Goal: Task Accomplishment & Management: Use online tool/utility

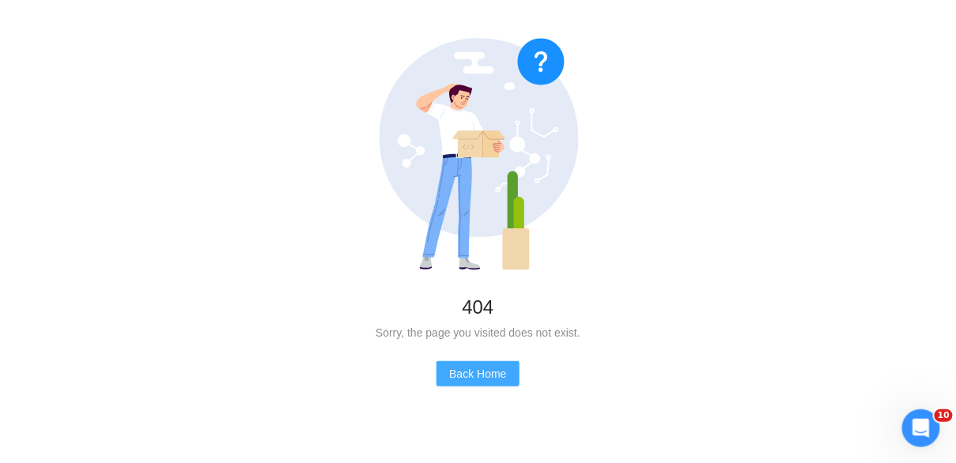
click at [484, 369] on span "Back Home" at bounding box center [477, 373] width 57 height 17
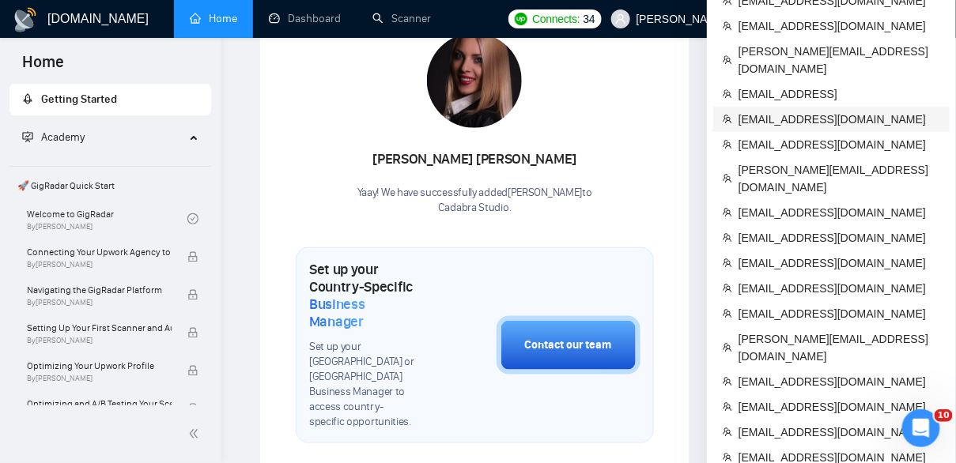
scroll to position [338, 0]
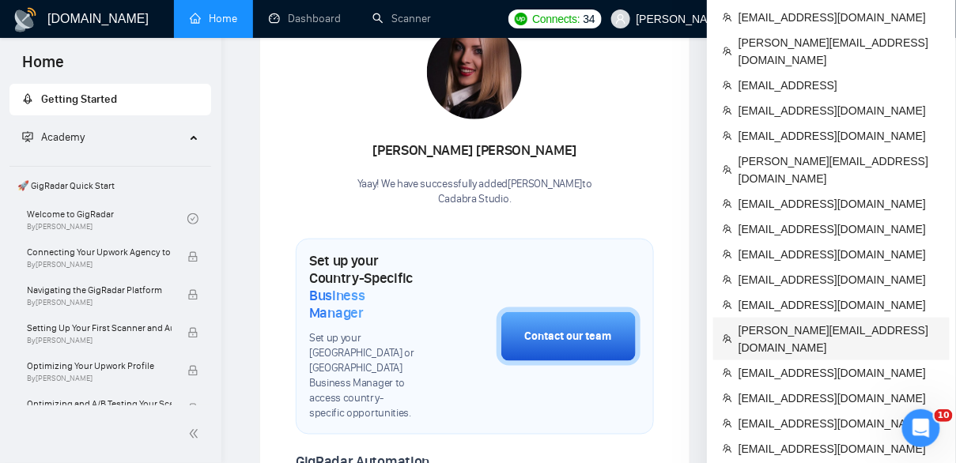
click at [774, 322] on span "[PERSON_NAME][EMAIL_ADDRESS][DOMAIN_NAME]" at bounding box center [840, 339] width 202 height 35
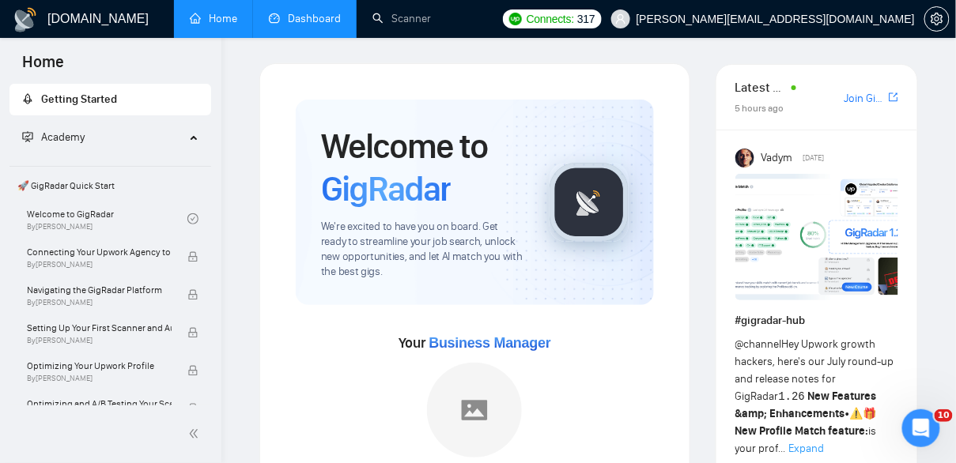
click at [315, 36] on li "Dashboard" at bounding box center [305, 19] width 104 height 38
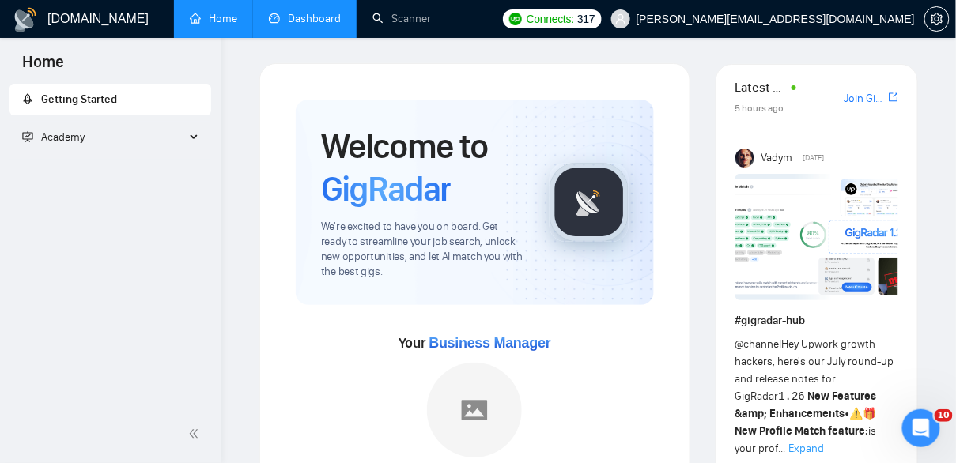
click at [309, 18] on link "Dashboard" at bounding box center [305, 18] width 72 height 13
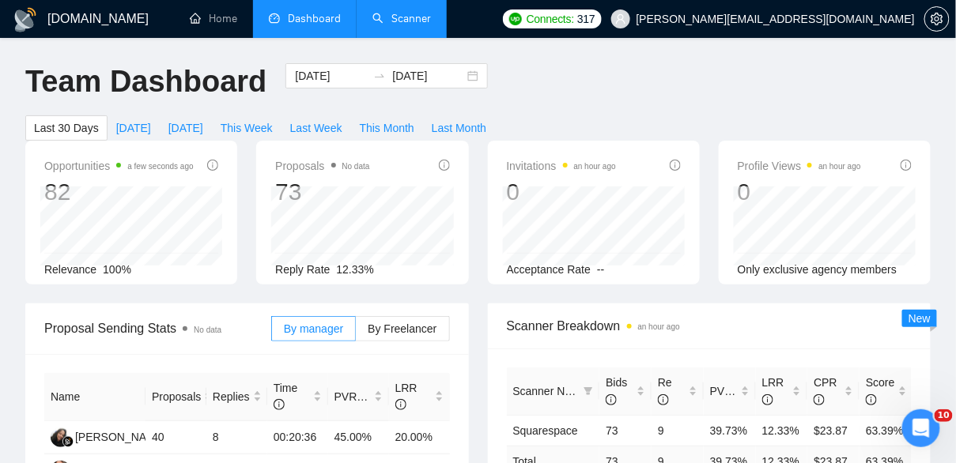
click at [400, 19] on link "Scanner" at bounding box center [401, 18] width 59 height 13
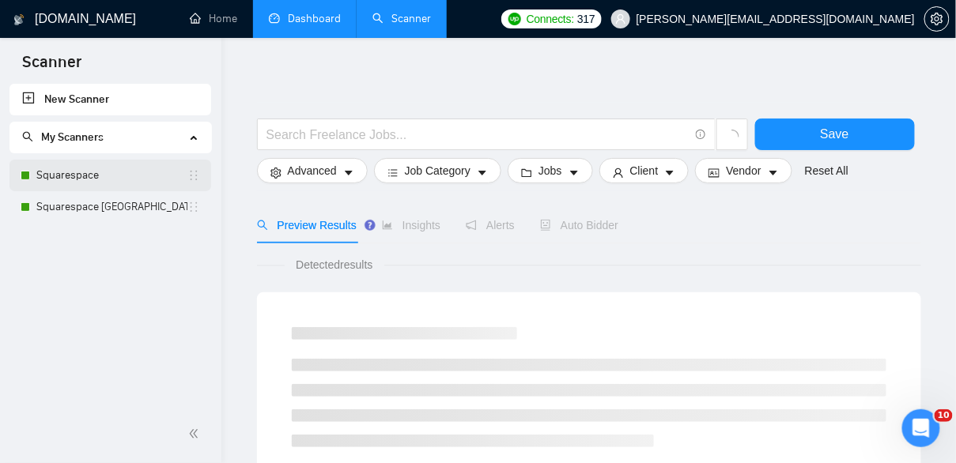
click at [103, 178] on link "Squarespace" at bounding box center [111, 176] width 151 height 32
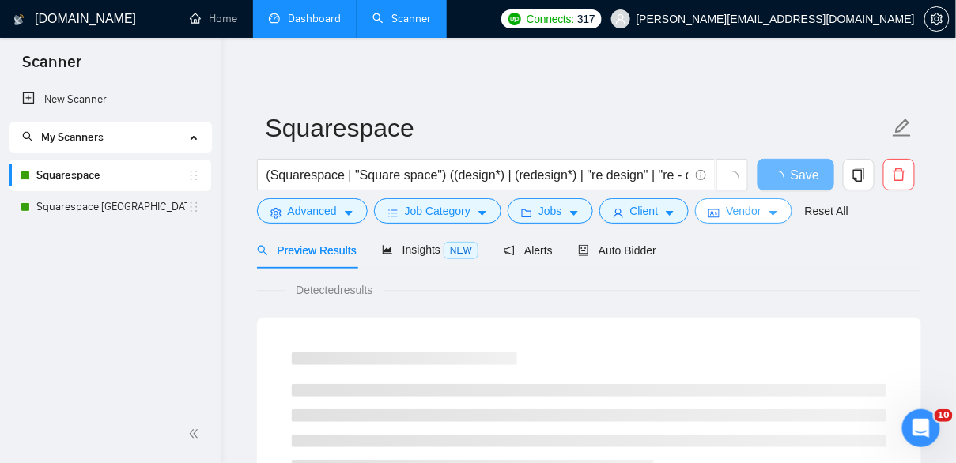
click at [738, 216] on span "Vendor" at bounding box center [743, 210] width 35 height 17
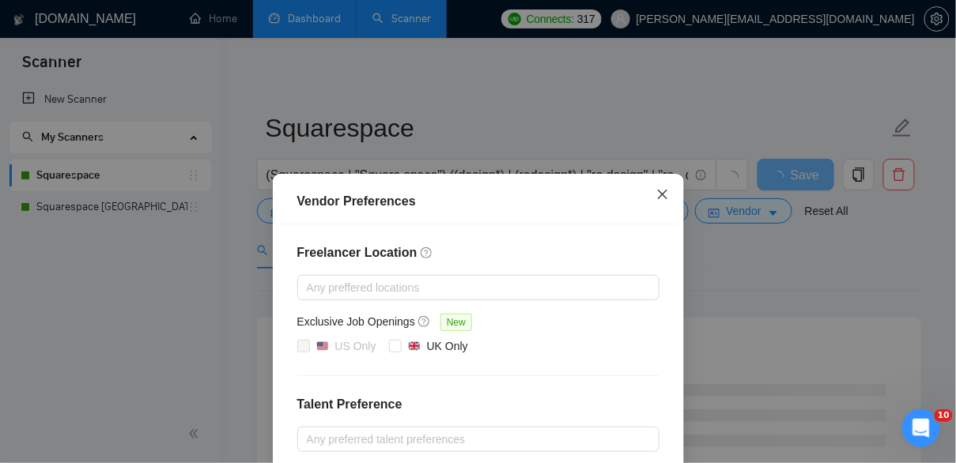
click at [650, 188] on span "Close" at bounding box center [662, 195] width 43 height 43
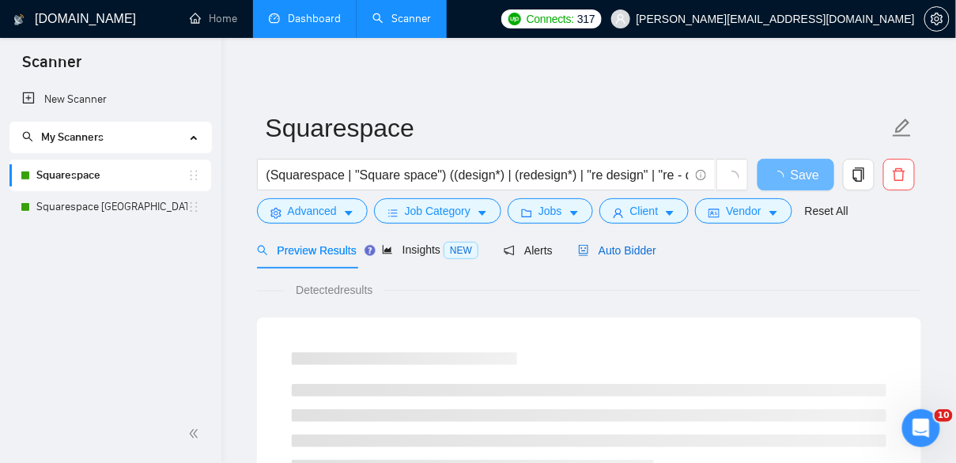
click at [612, 254] on span "Auto Bidder" at bounding box center [617, 250] width 78 height 13
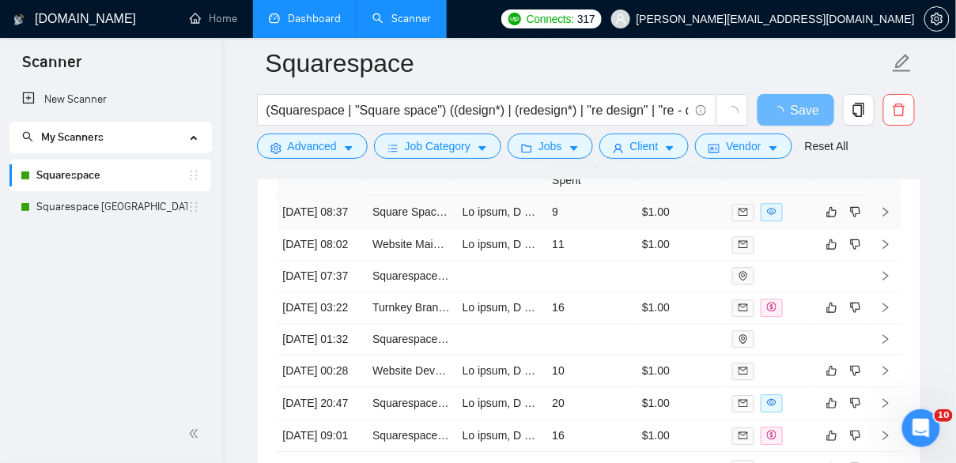
scroll to position [4151, 0]
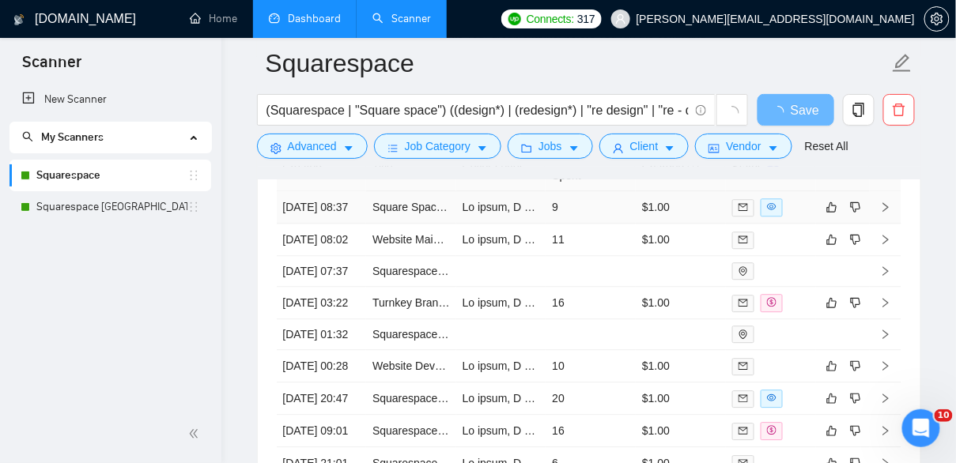
click at [525, 192] on td at bounding box center [501, 207] width 90 height 32
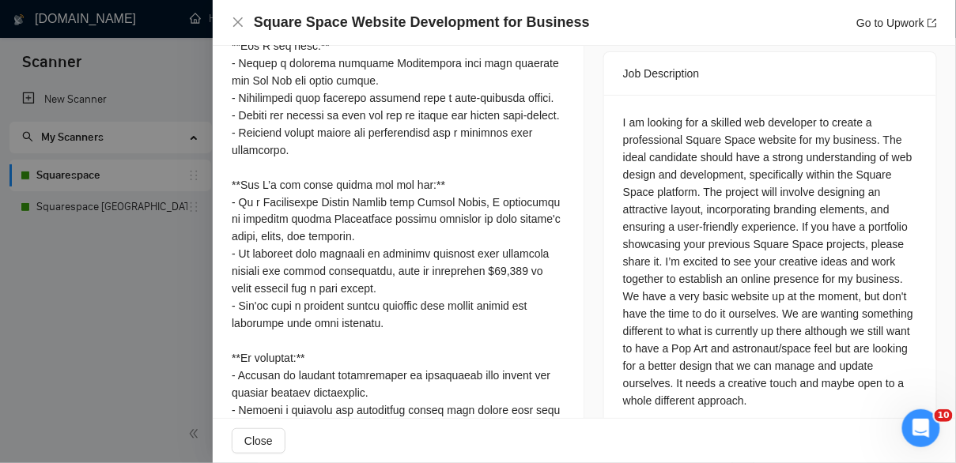
scroll to position [644, 0]
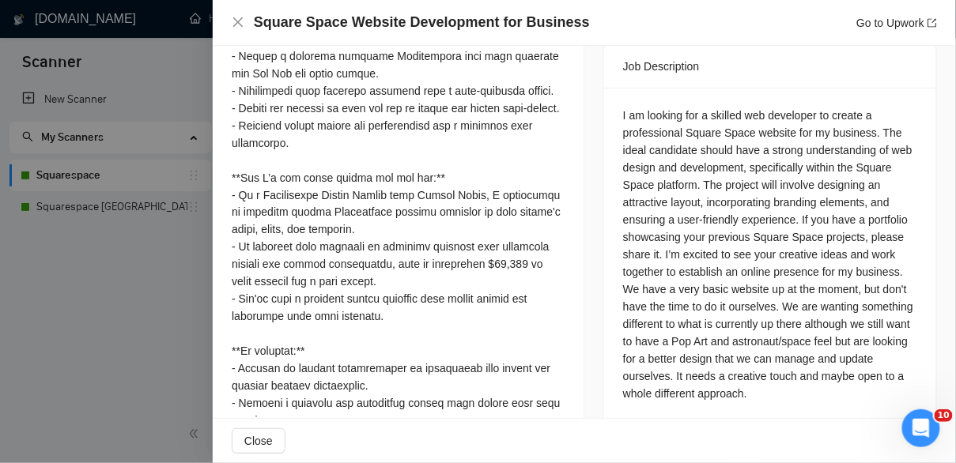
click at [168, 364] on div at bounding box center [478, 231] width 956 height 463
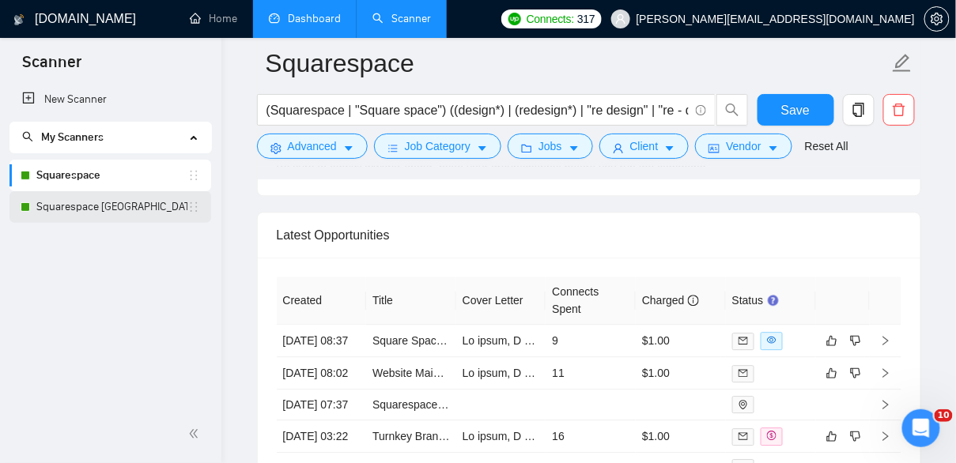
click at [131, 206] on link "Squarespace UK" at bounding box center [111, 207] width 151 height 32
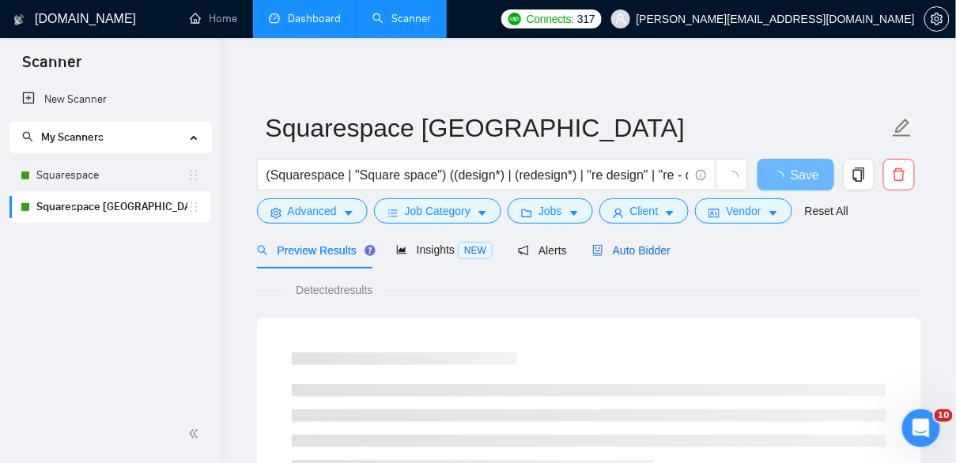
click at [671, 251] on span "Auto Bidder" at bounding box center [631, 250] width 78 height 13
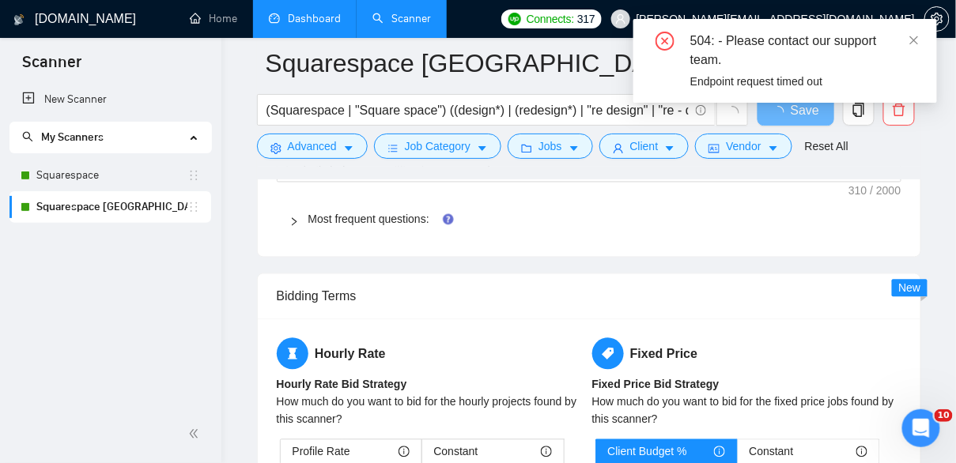
scroll to position [2372, 0]
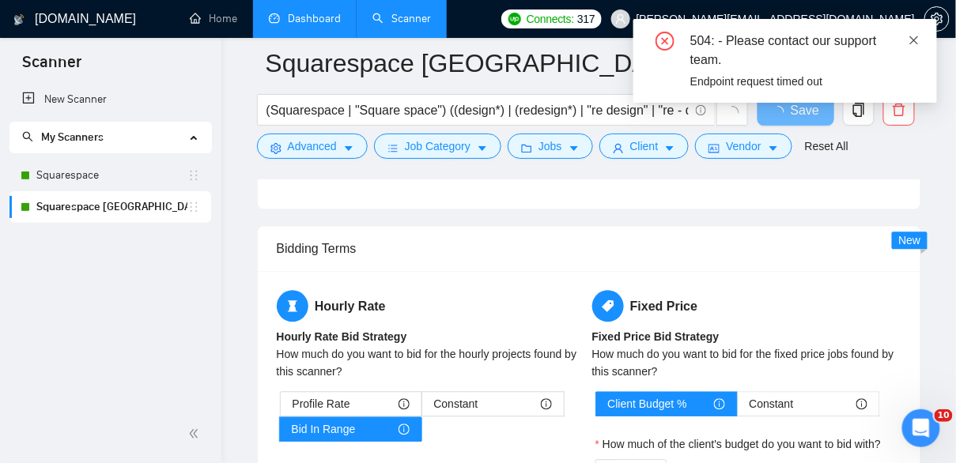
click at [911, 41] on icon "close" at bounding box center [914, 40] width 11 height 11
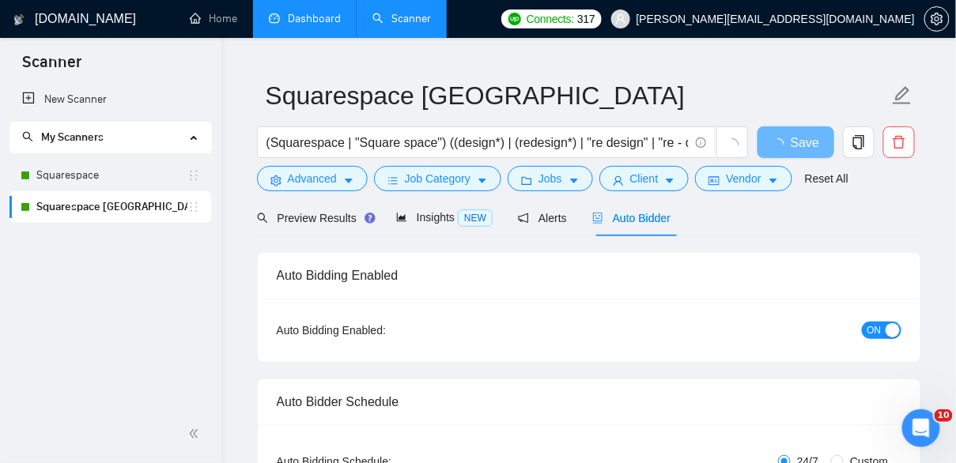
scroll to position [0, 0]
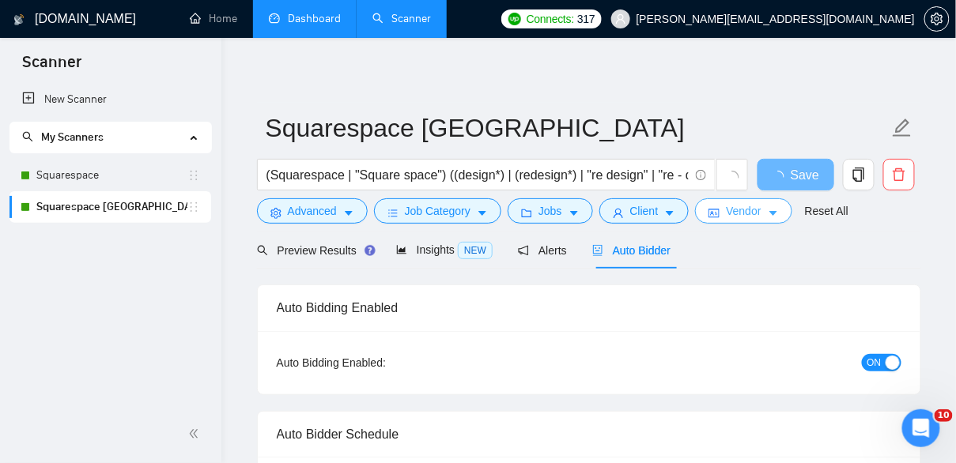
click at [743, 213] on span "Vendor" at bounding box center [743, 210] width 35 height 17
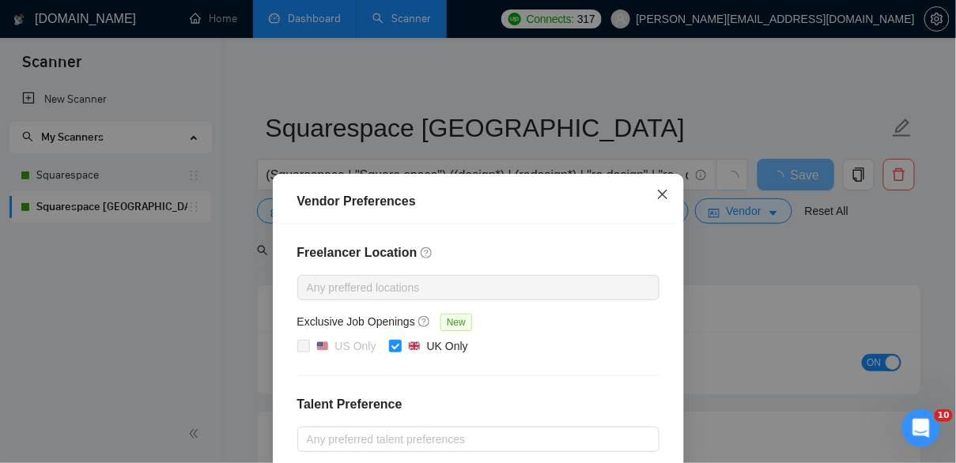
click at [663, 188] on span "Close" at bounding box center [662, 195] width 43 height 43
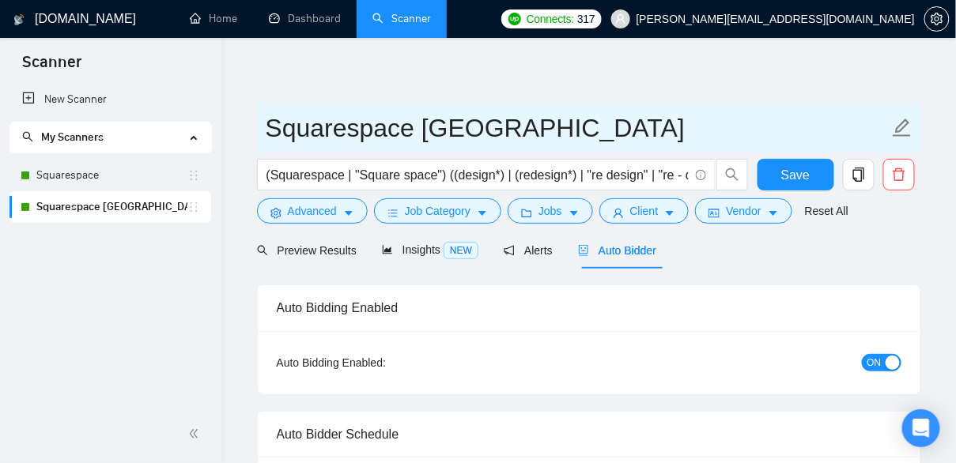
checkbox input "true"
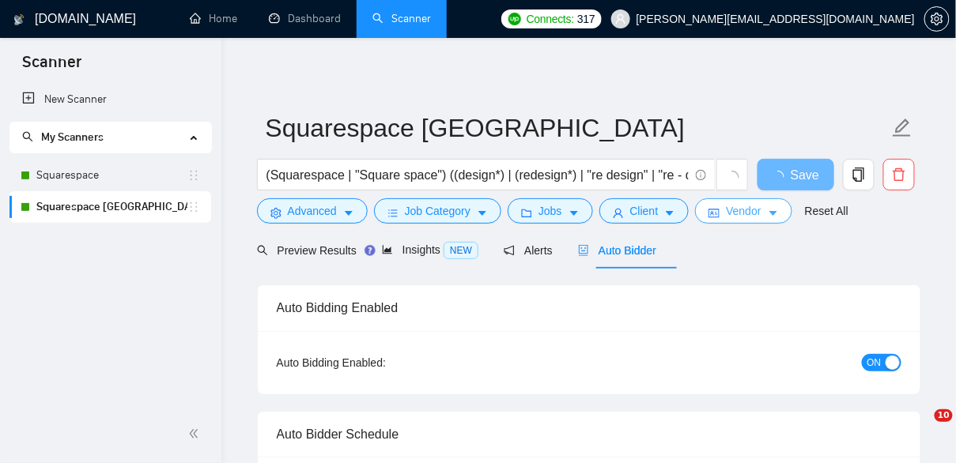
click at [720, 213] on icon "idcard" at bounding box center [713, 213] width 11 height 11
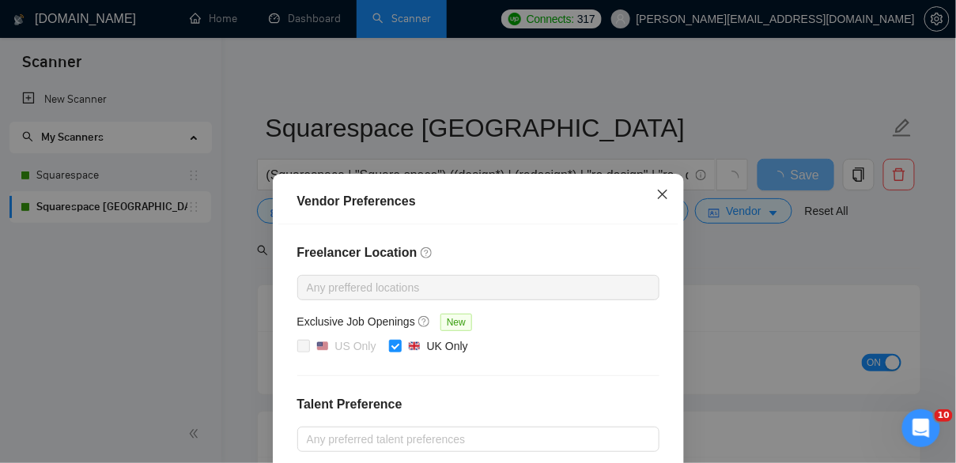
click at [666, 188] on span "Close" at bounding box center [662, 195] width 43 height 43
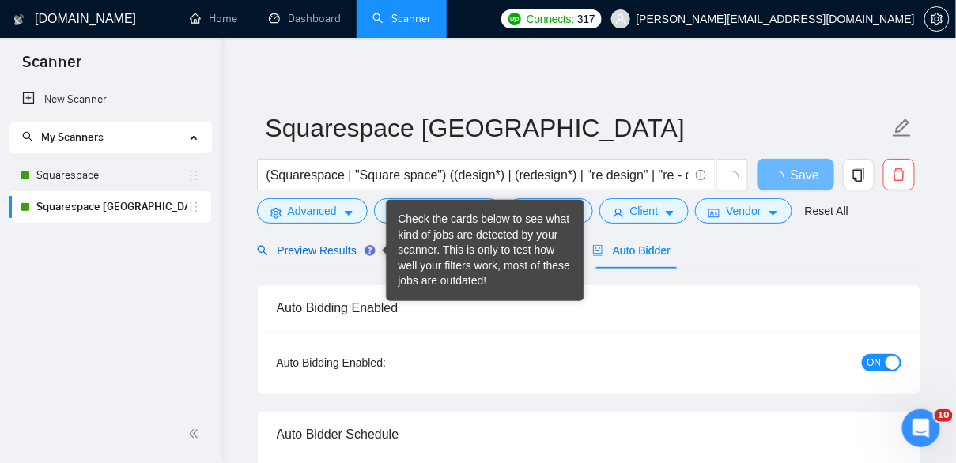
click at [360, 249] on span "Preview Results" at bounding box center [314, 250] width 114 height 13
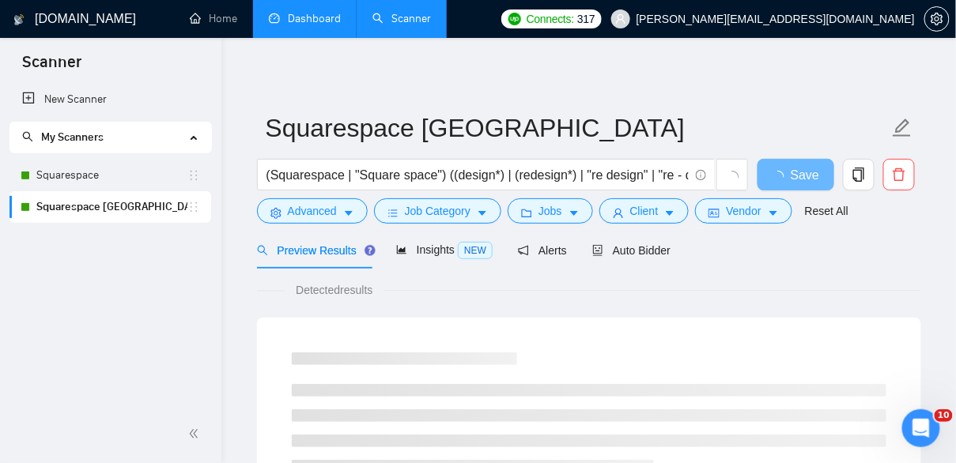
click at [285, 19] on link "Dashboard" at bounding box center [305, 18] width 72 height 13
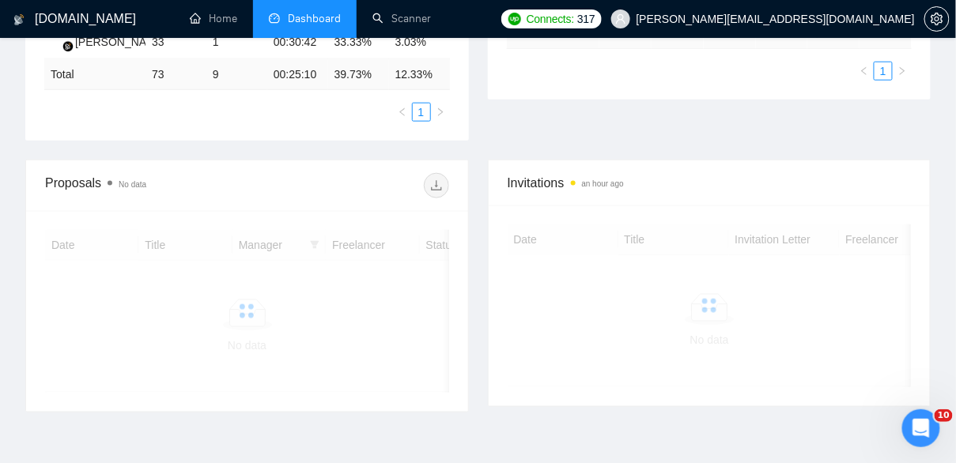
scroll to position [429, 0]
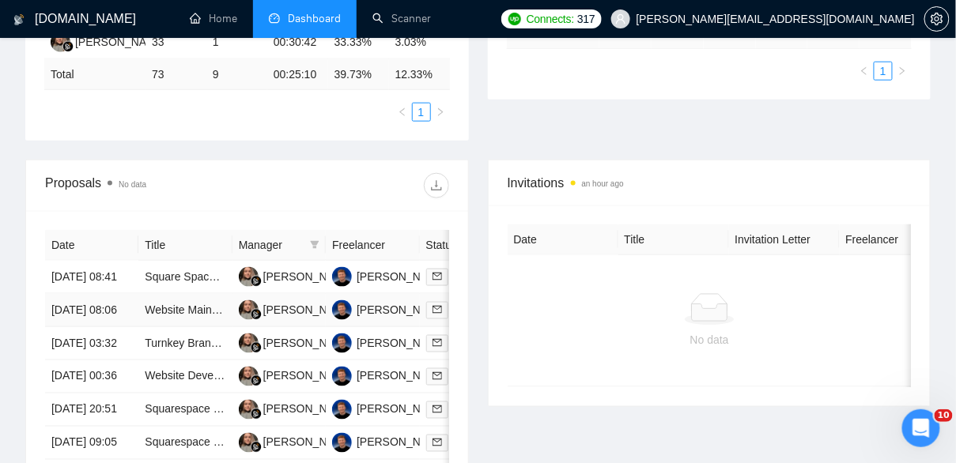
click at [280, 318] on td "Veronika Moneta" at bounding box center [278, 310] width 93 height 33
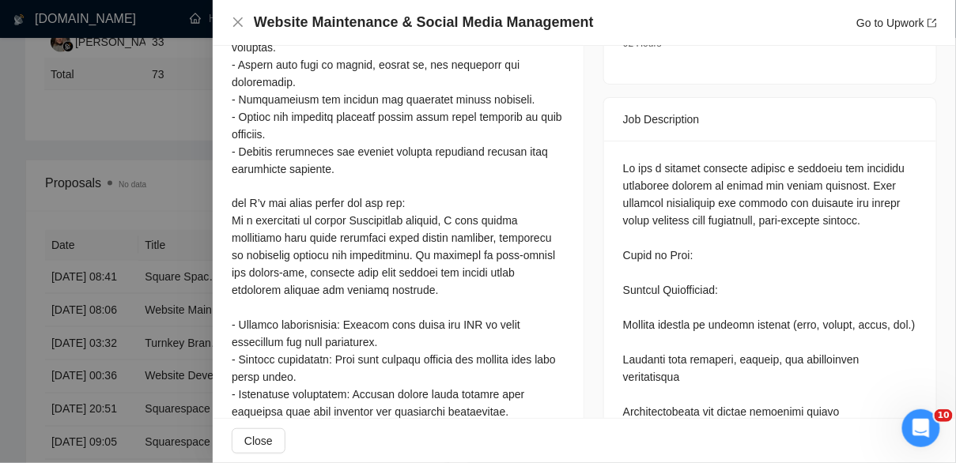
scroll to position [0, 0]
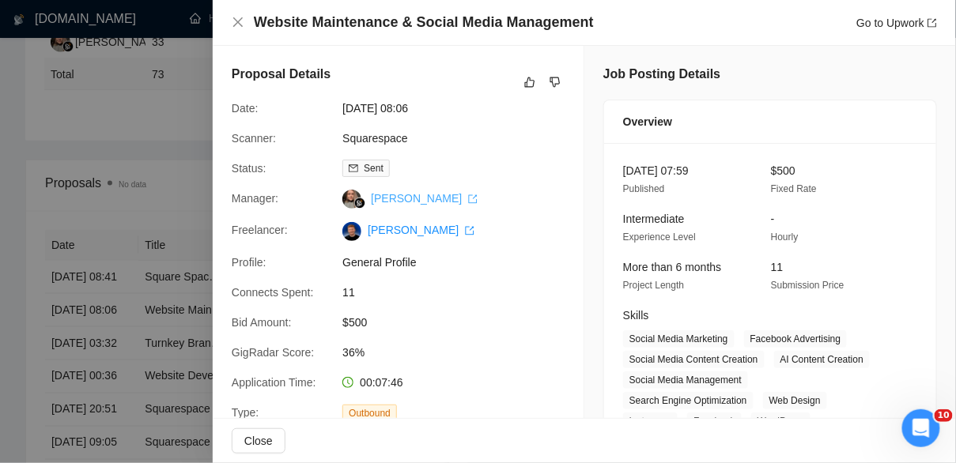
click at [427, 203] on link "Veronika Moneta" at bounding box center [424, 198] width 107 height 13
click at [243, 25] on icon "close" at bounding box center [238, 22] width 13 height 13
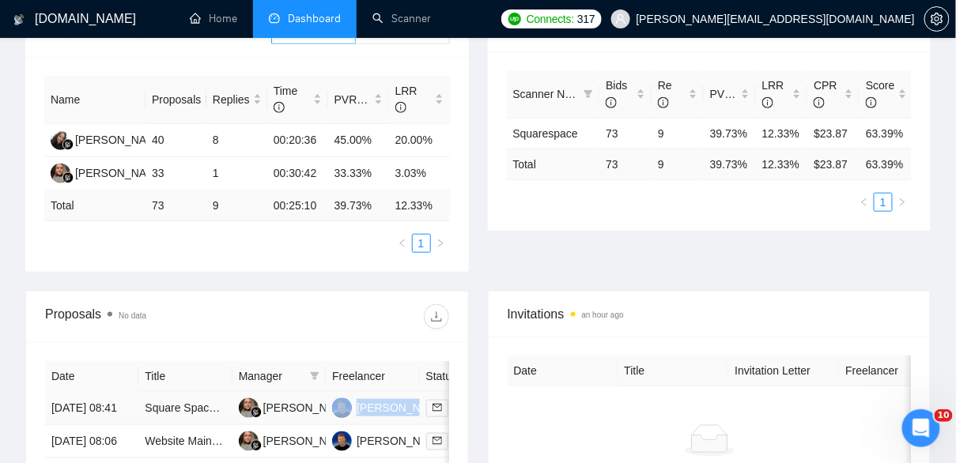
scroll to position [283, 0]
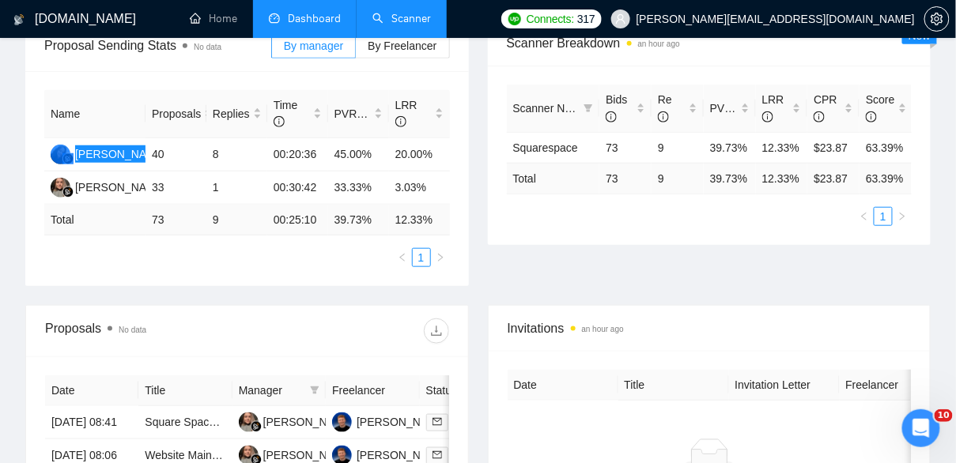
drag, startPoint x: 119, startPoint y: 157, endPoint x: 399, endPoint y: 1, distance: 320.3
click at [0, 0] on div "GigRadar.io Home Dashboard Scanner Connects: 317 ellis@es-webdedign.com Team Da…" at bounding box center [478, 324] width 956 height 1214
